Goal: Information Seeking & Learning: Learn about a topic

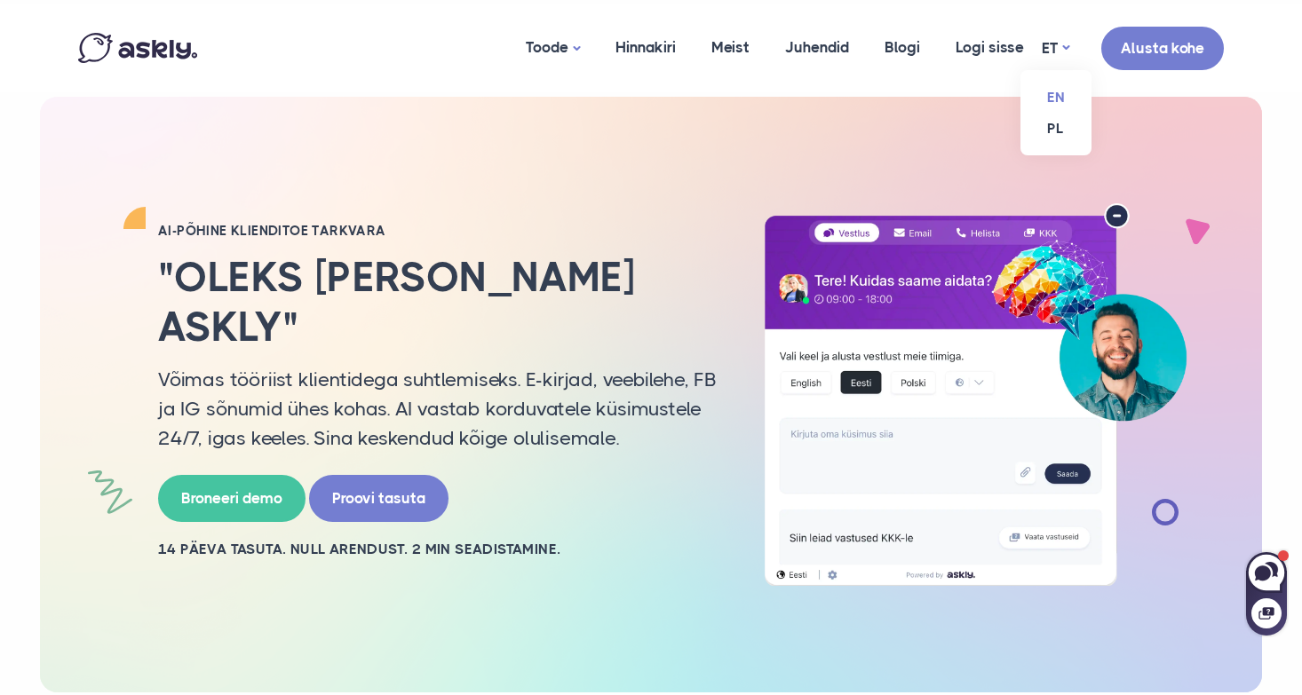
click at [1046, 98] on link "EN" at bounding box center [1055, 97] width 71 height 31
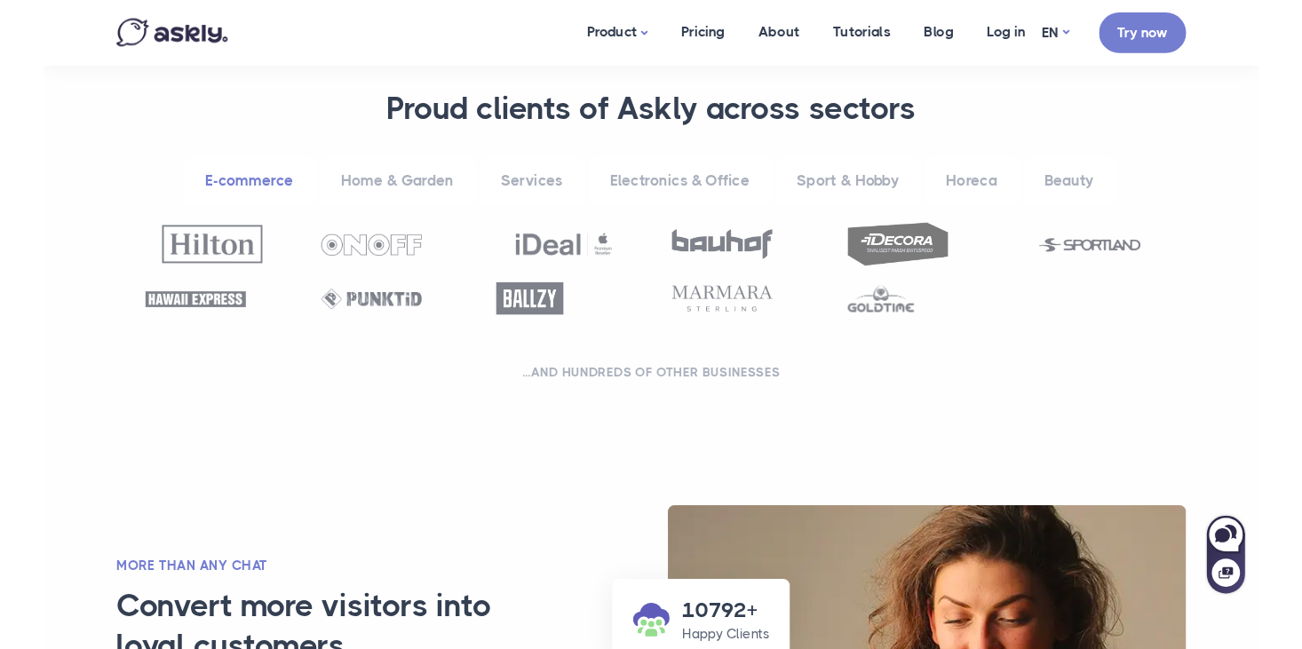
scroll to position [735, 0]
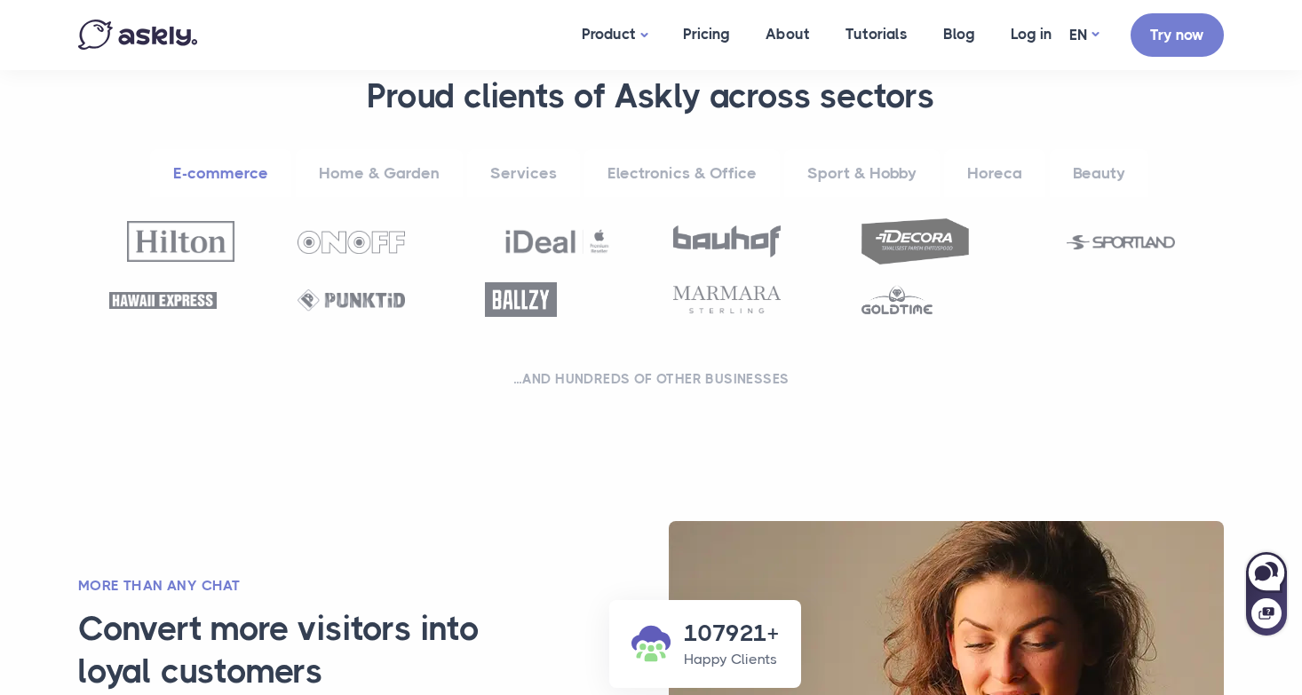
click at [511, 169] on link "Services" at bounding box center [523, 173] width 113 height 49
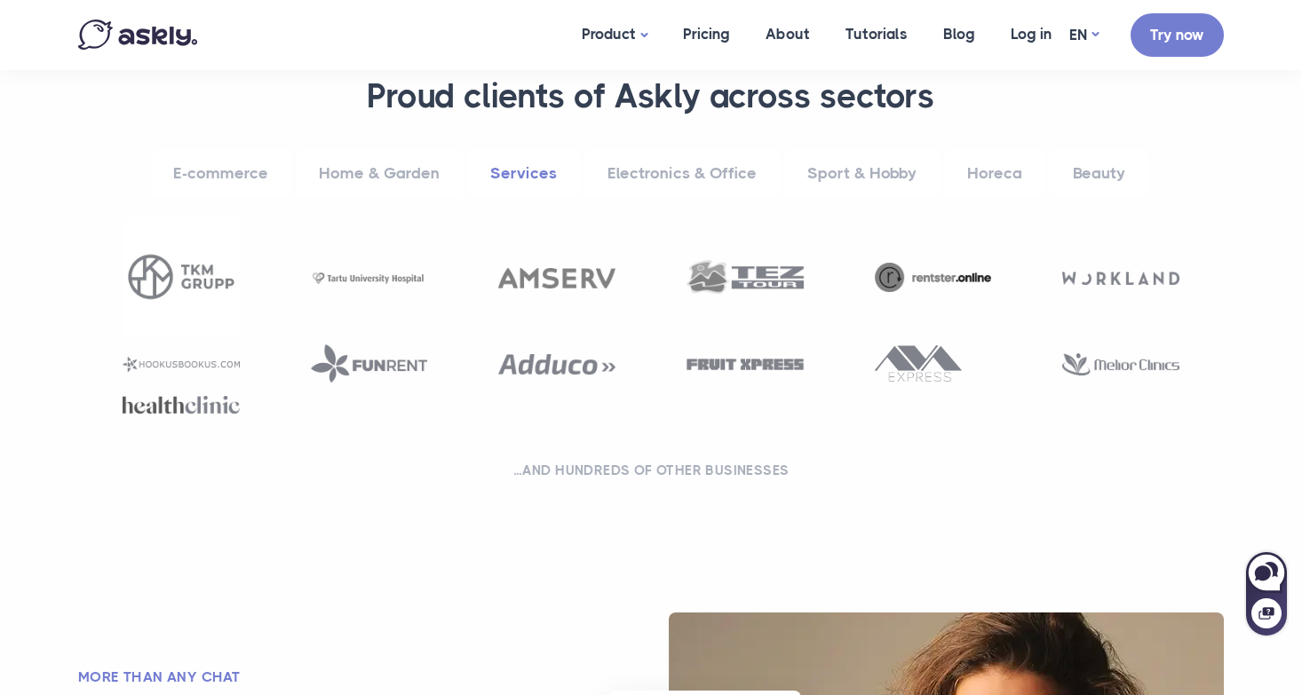
click at [975, 472] on h2 "...and hundreds of other businesses" at bounding box center [650, 471] width 1101 height 18
click at [1129, 273] on img at bounding box center [1120, 278] width 117 height 12
click at [1133, 276] on img at bounding box center [1120, 278] width 117 height 12
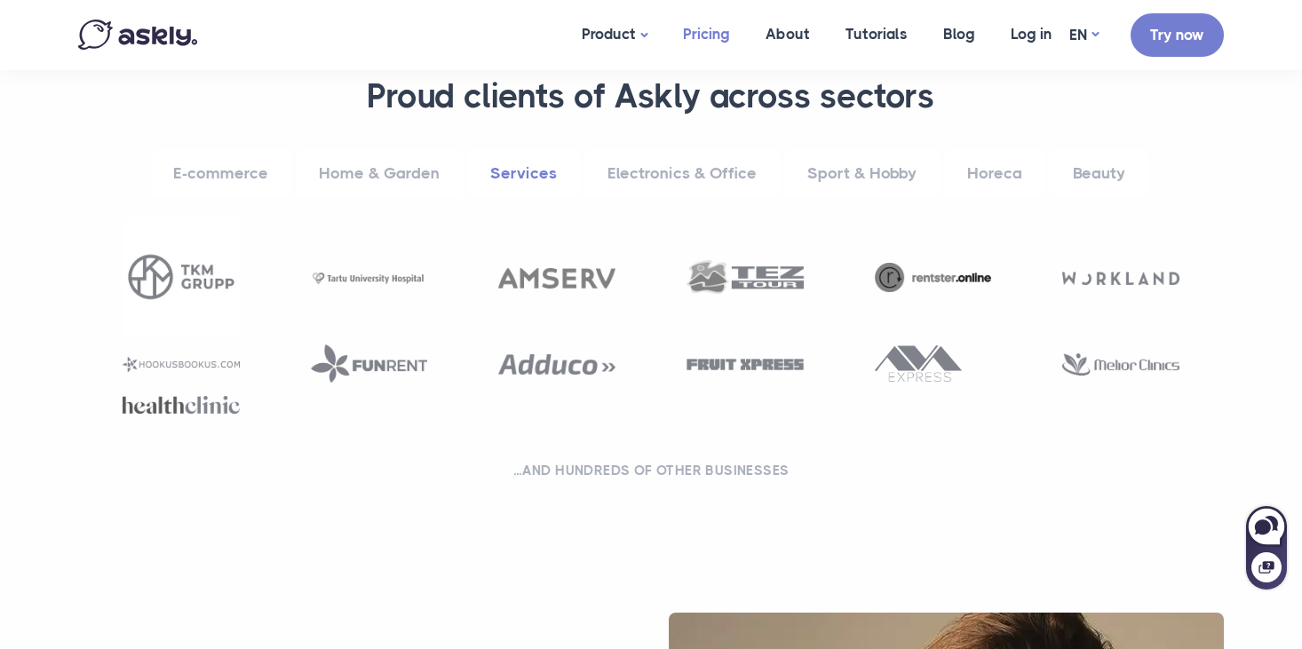
click at [698, 37] on link "Pricing" at bounding box center [706, 34] width 83 height 68
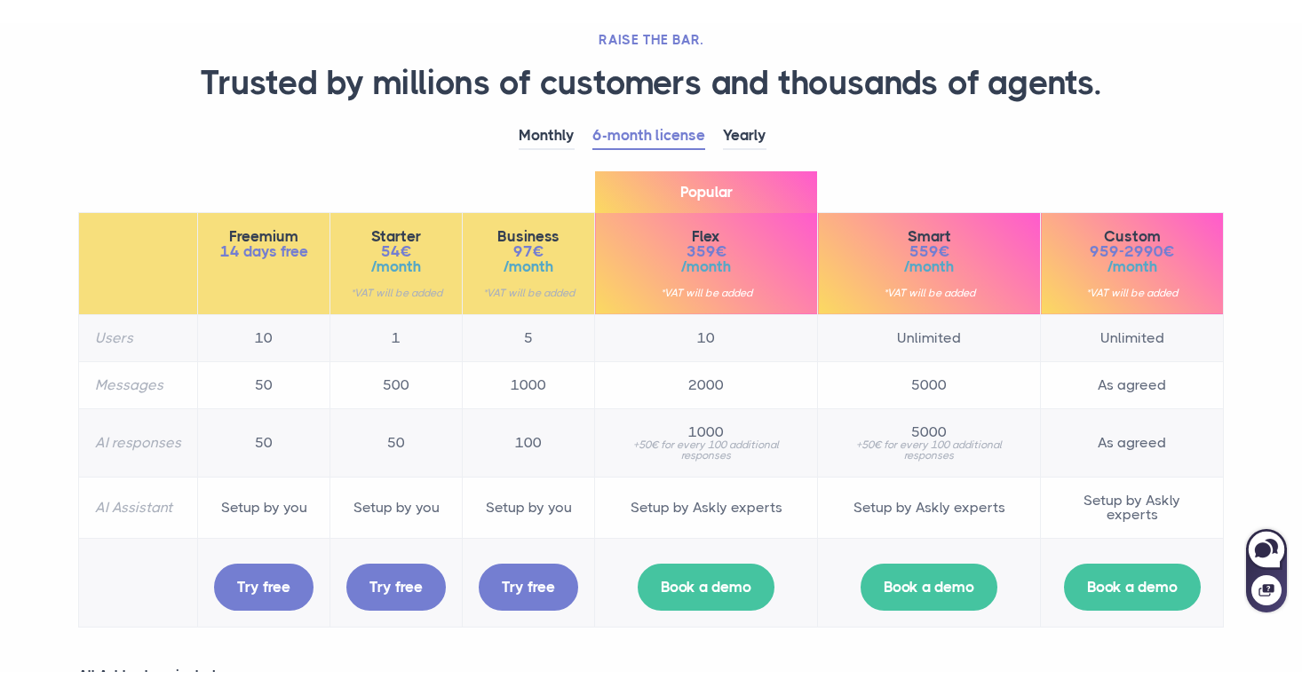
scroll to position [138, 0]
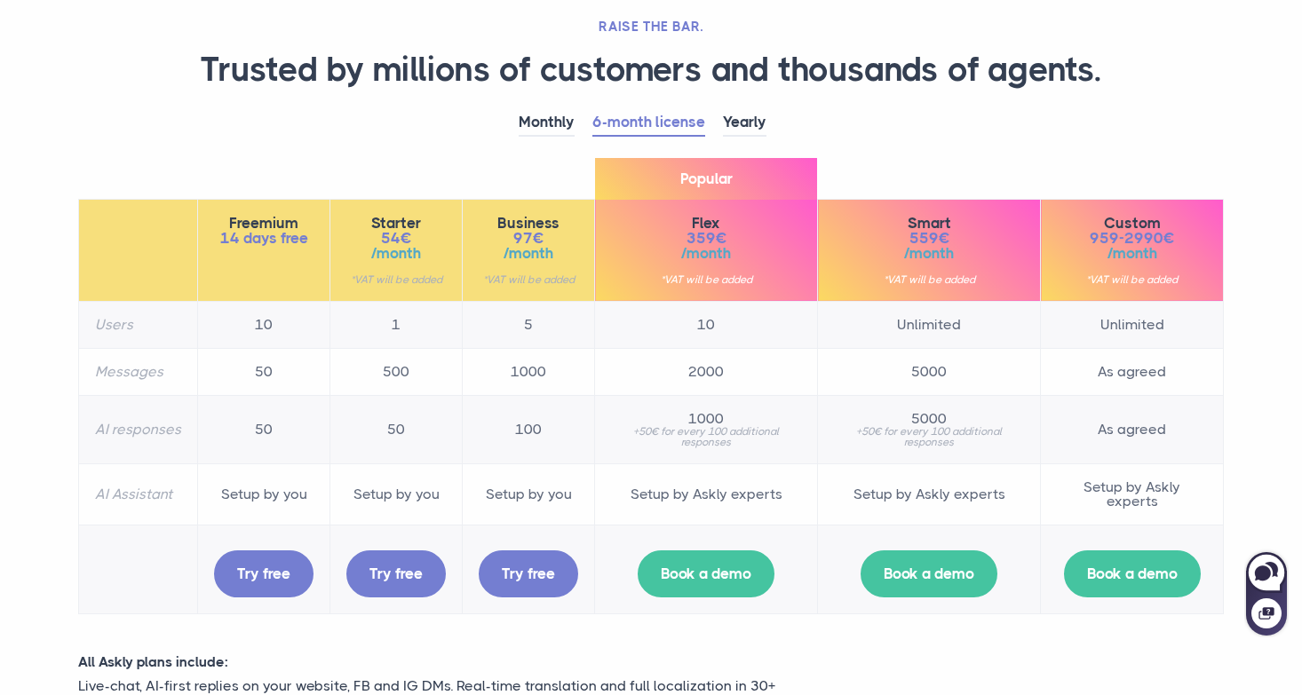
scroll to position [131, 0]
